Goal: Check status: Check status

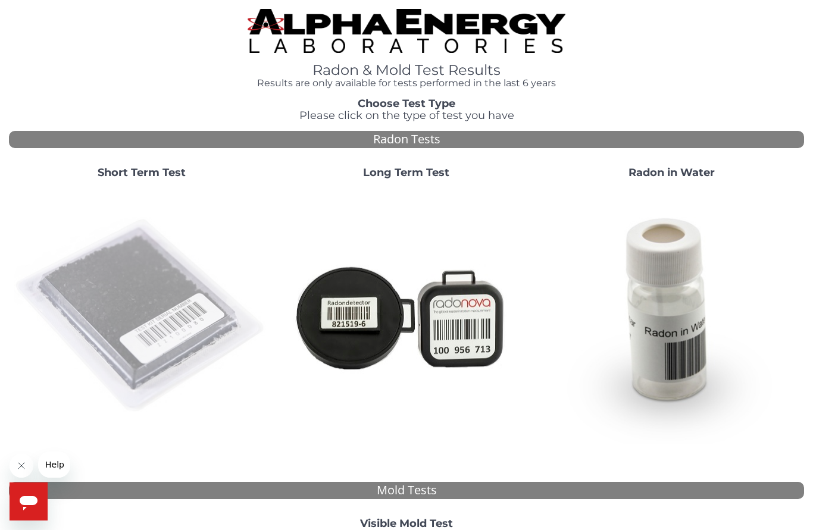
click at [142, 290] on img at bounding box center [141, 316] width 255 height 255
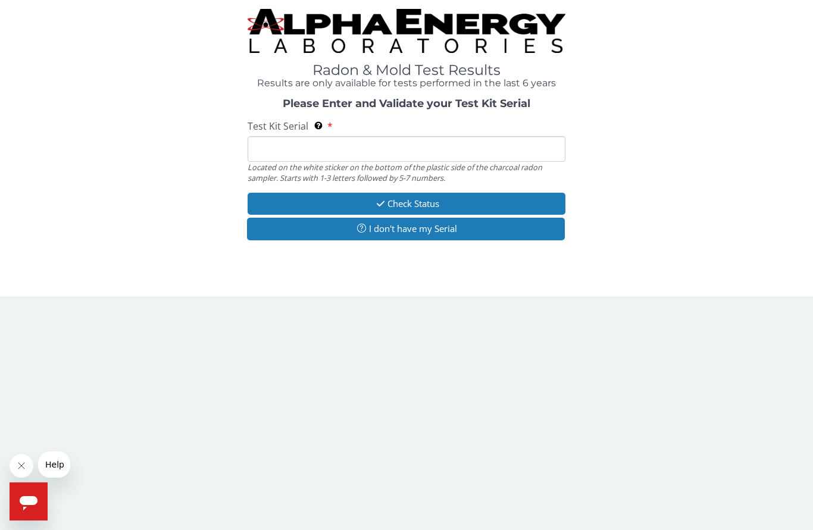
click at [370, 148] on input "Test Kit Serial Located on the white sticker on the bottom of the plastic side …" at bounding box center [407, 149] width 318 height 26
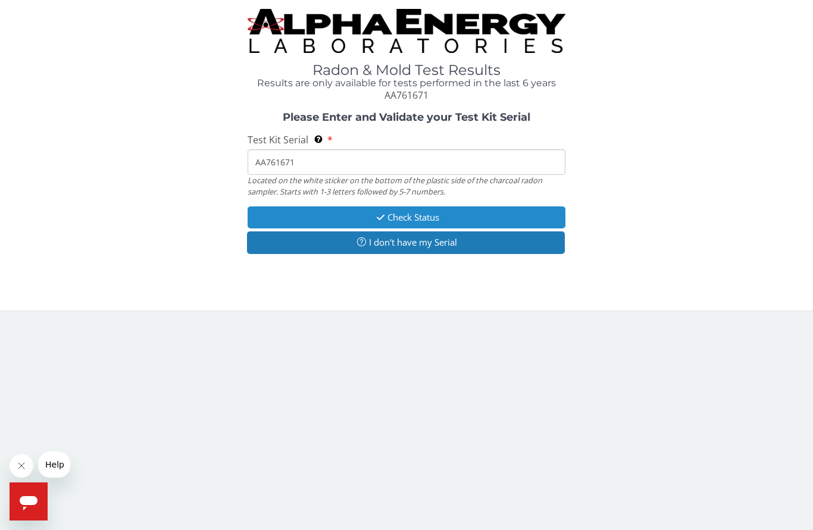
type input "AA761671"
click at [461, 212] on button "Check Status" at bounding box center [407, 217] width 318 height 22
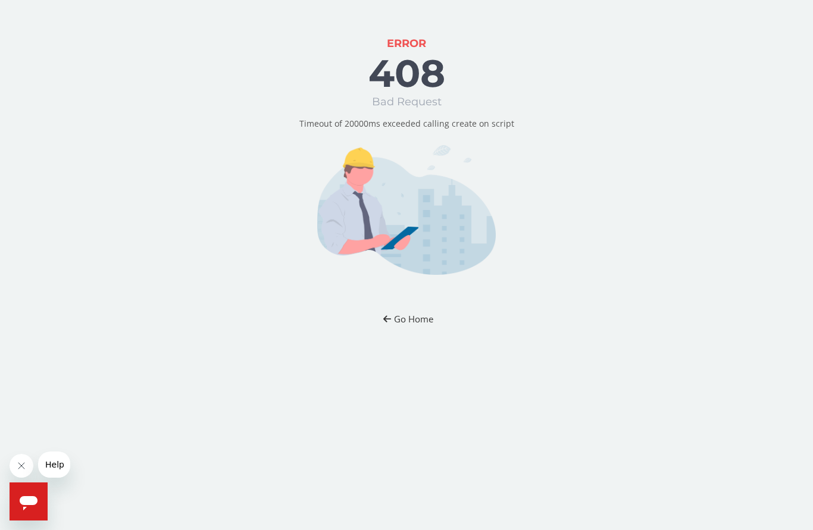
click at [415, 321] on button "Go Home" at bounding box center [407, 319] width 70 height 22
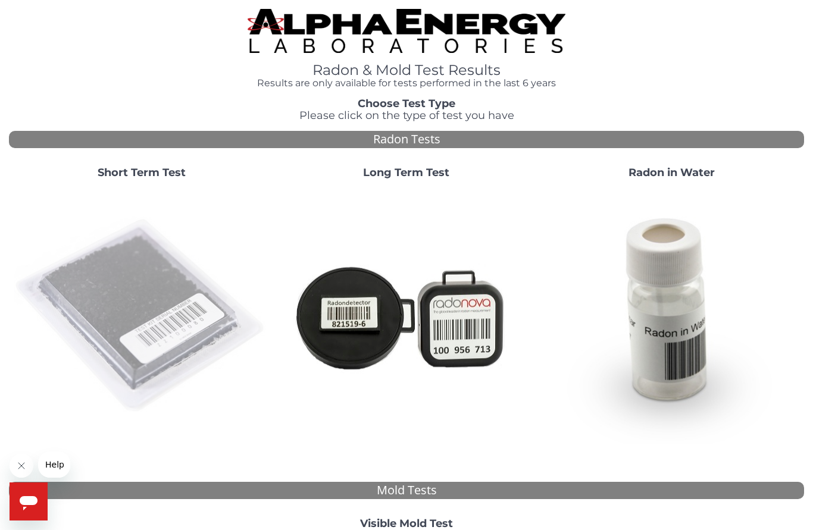
click at [138, 302] on img at bounding box center [141, 316] width 255 height 255
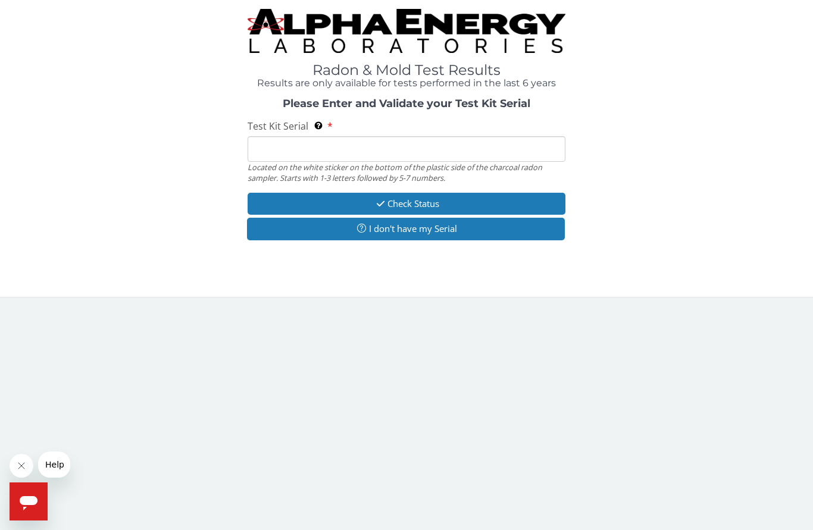
click at [390, 149] on input "Test Kit Serial Located on the white sticker on the bottom of the plastic side …" at bounding box center [407, 149] width 318 height 26
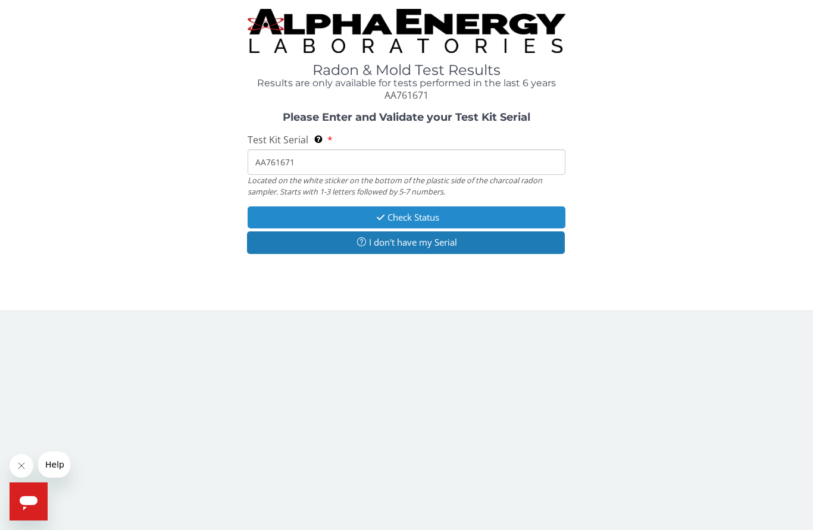
type input "AA761671"
click at [467, 214] on button "Check Status" at bounding box center [407, 217] width 318 height 22
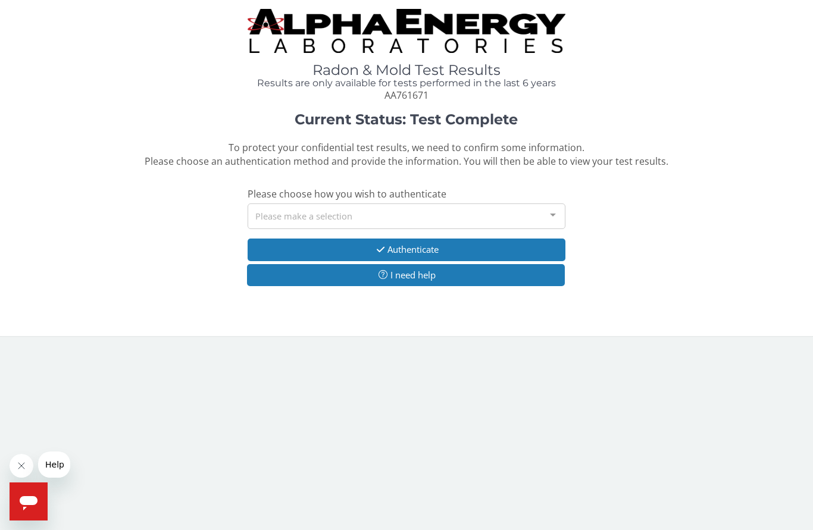
click at [509, 213] on div "Please make a selection" at bounding box center [407, 217] width 318 height 26
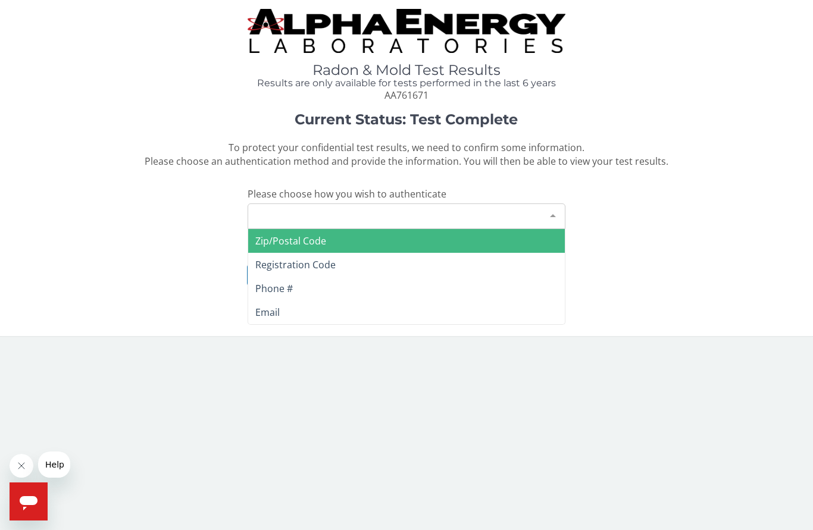
click at [348, 240] on span "Zip/Postal Code" at bounding box center [406, 241] width 317 height 24
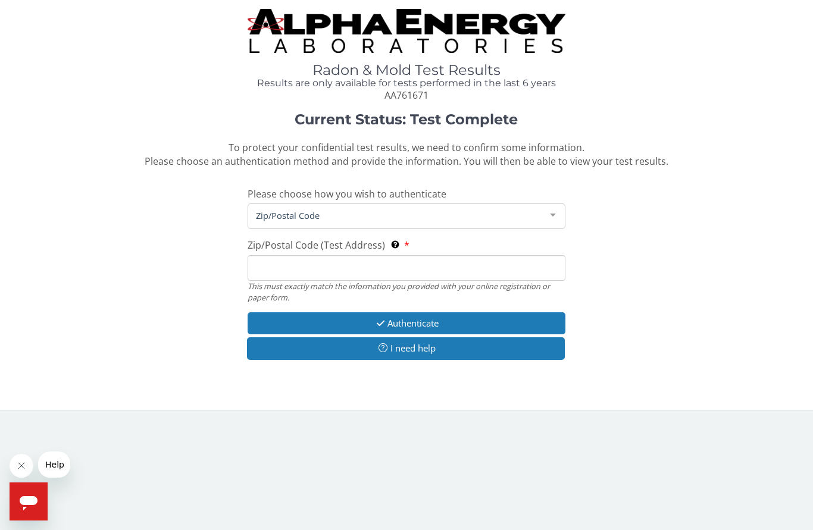
click at [288, 273] on input "Zip/Postal Code (Test Address) This must exactly match the information you prov…" at bounding box center [407, 268] width 318 height 26
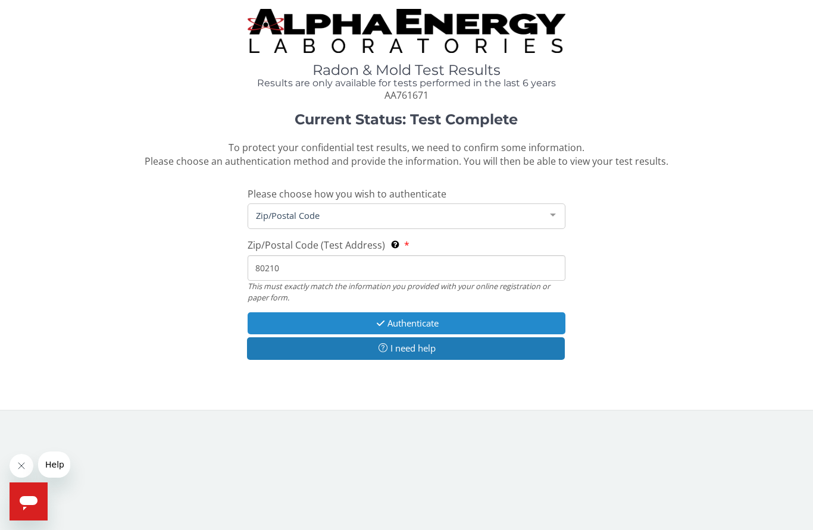
type input "80210"
click at [437, 319] on button "Authenticate" at bounding box center [407, 323] width 318 height 22
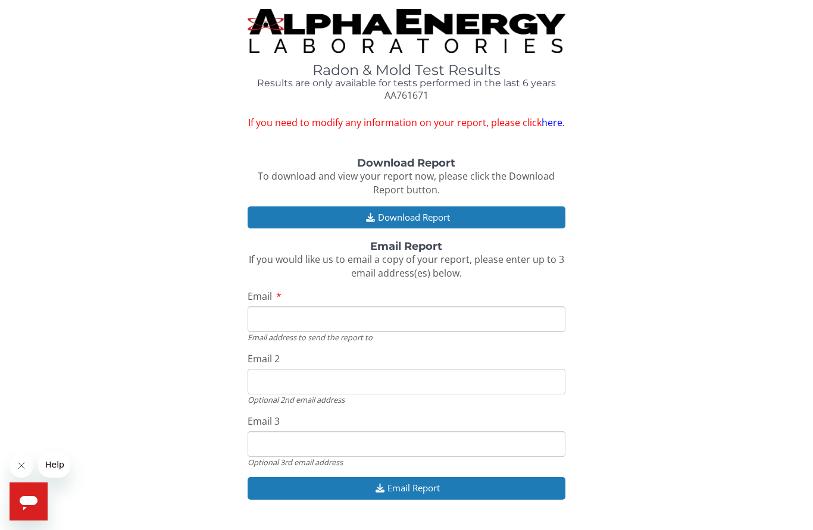
click at [337, 316] on input "Email" at bounding box center [407, 319] width 318 height 26
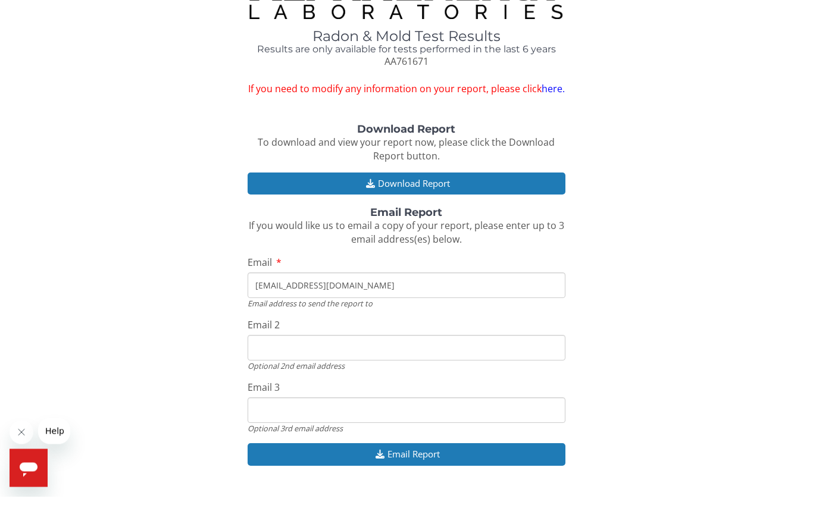
scroll to position [5, 0]
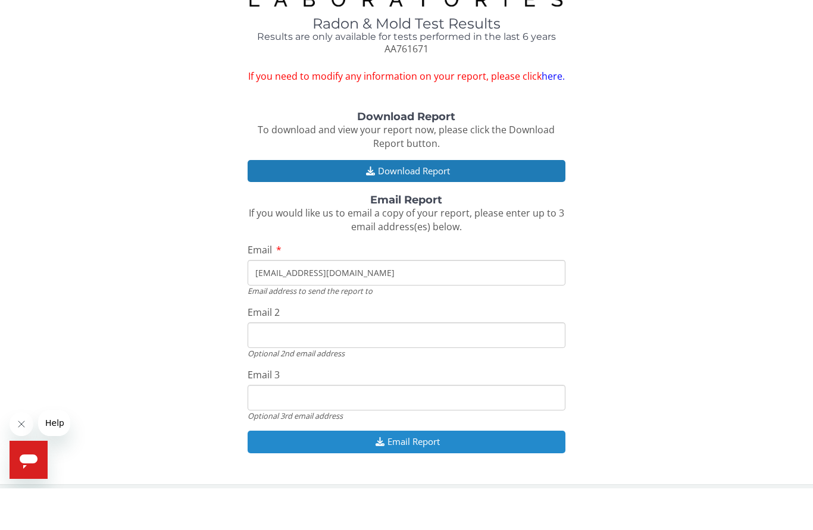
type input "[EMAIL_ADDRESS][DOMAIN_NAME]"
click at [442, 472] on button "Email Report" at bounding box center [407, 483] width 318 height 22
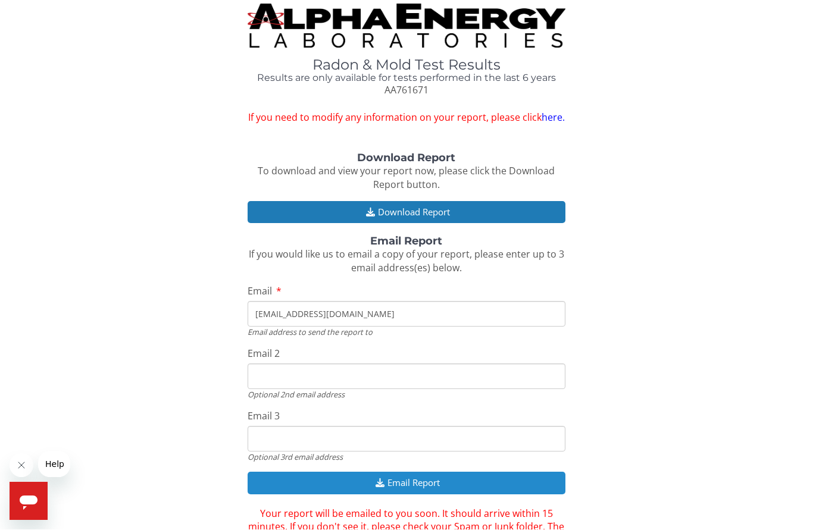
scroll to position [5, 0]
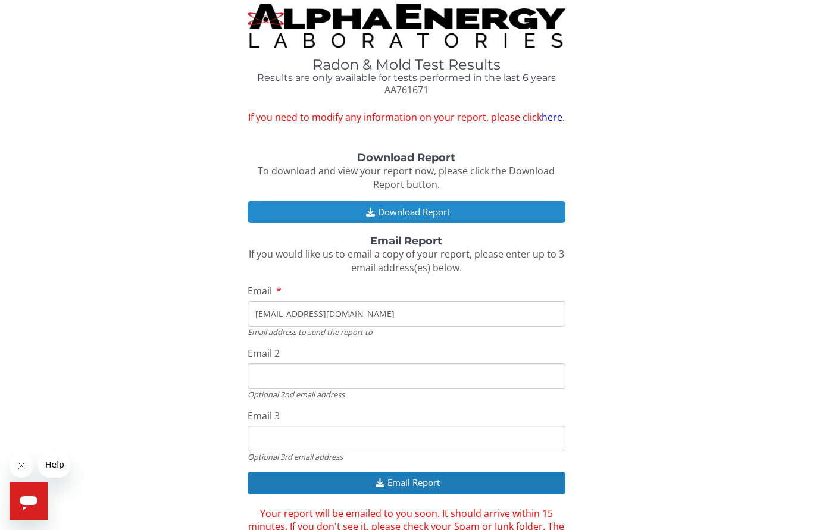
click at [474, 210] on button "Download Report" at bounding box center [407, 212] width 318 height 22
